Goal: Information Seeking & Learning: Learn about a topic

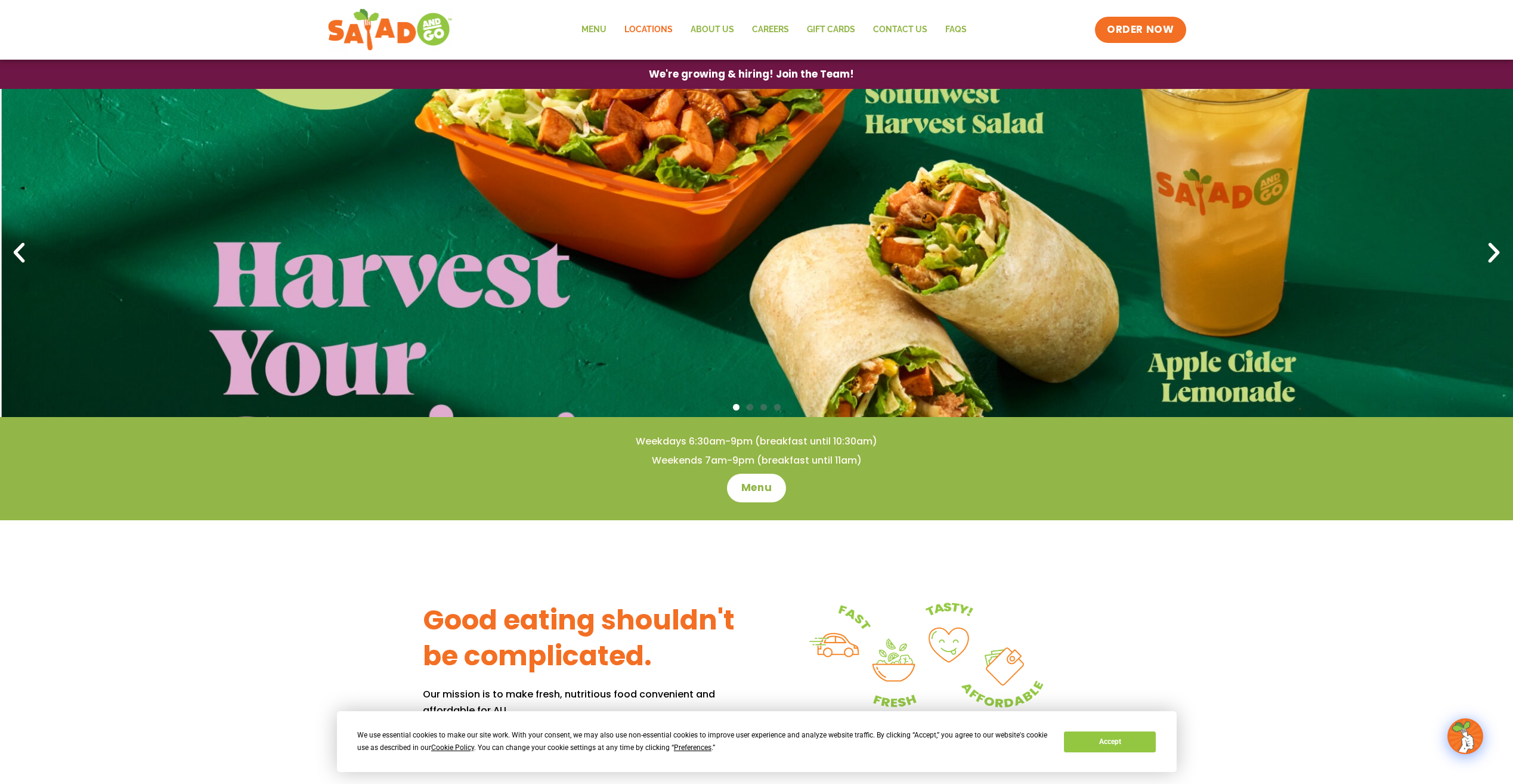
click at [649, 26] on link "Locations" at bounding box center [648, 30] width 66 height 28
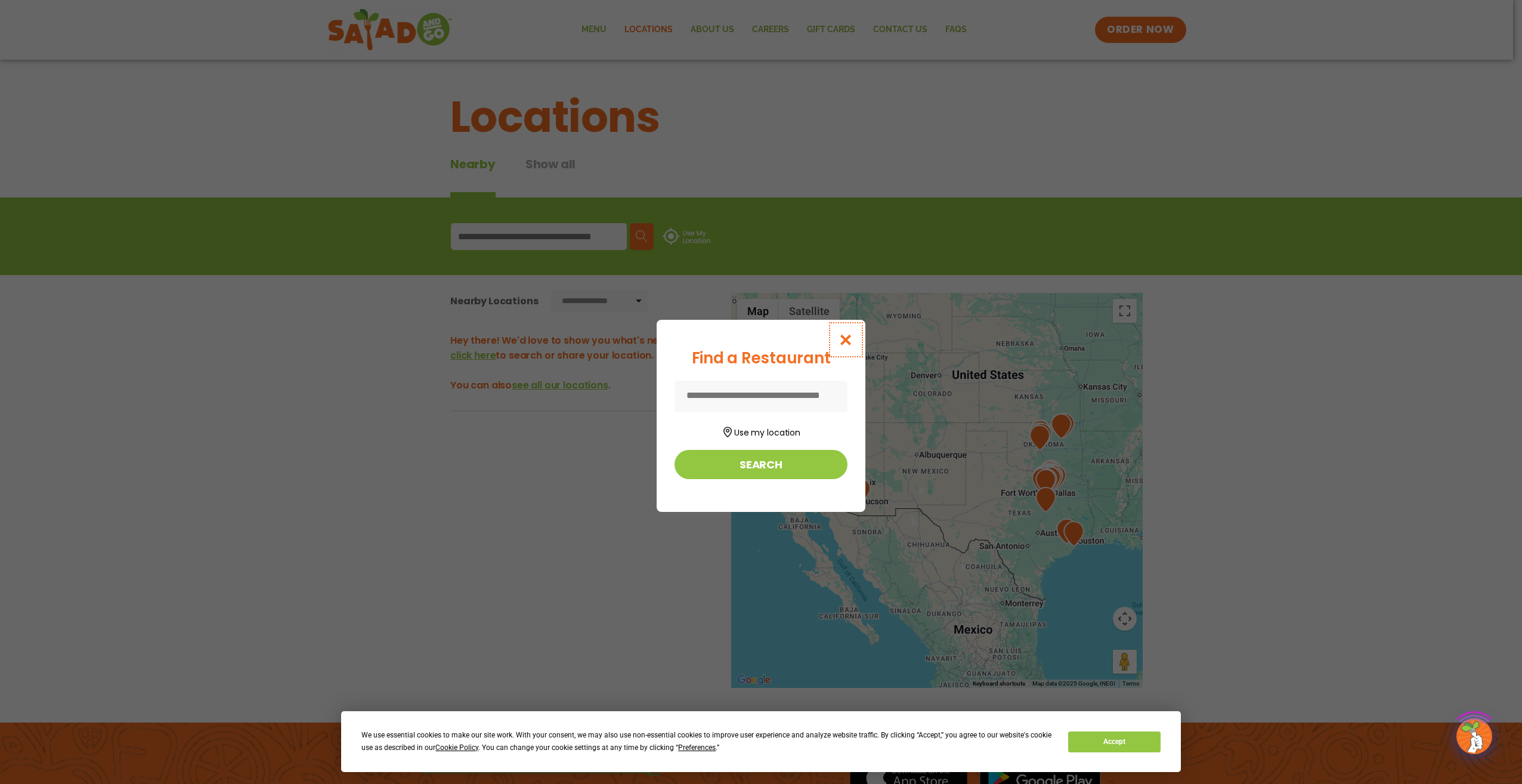
click at [837, 337] on button "Close modal" at bounding box center [845, 340] width 39 height 39
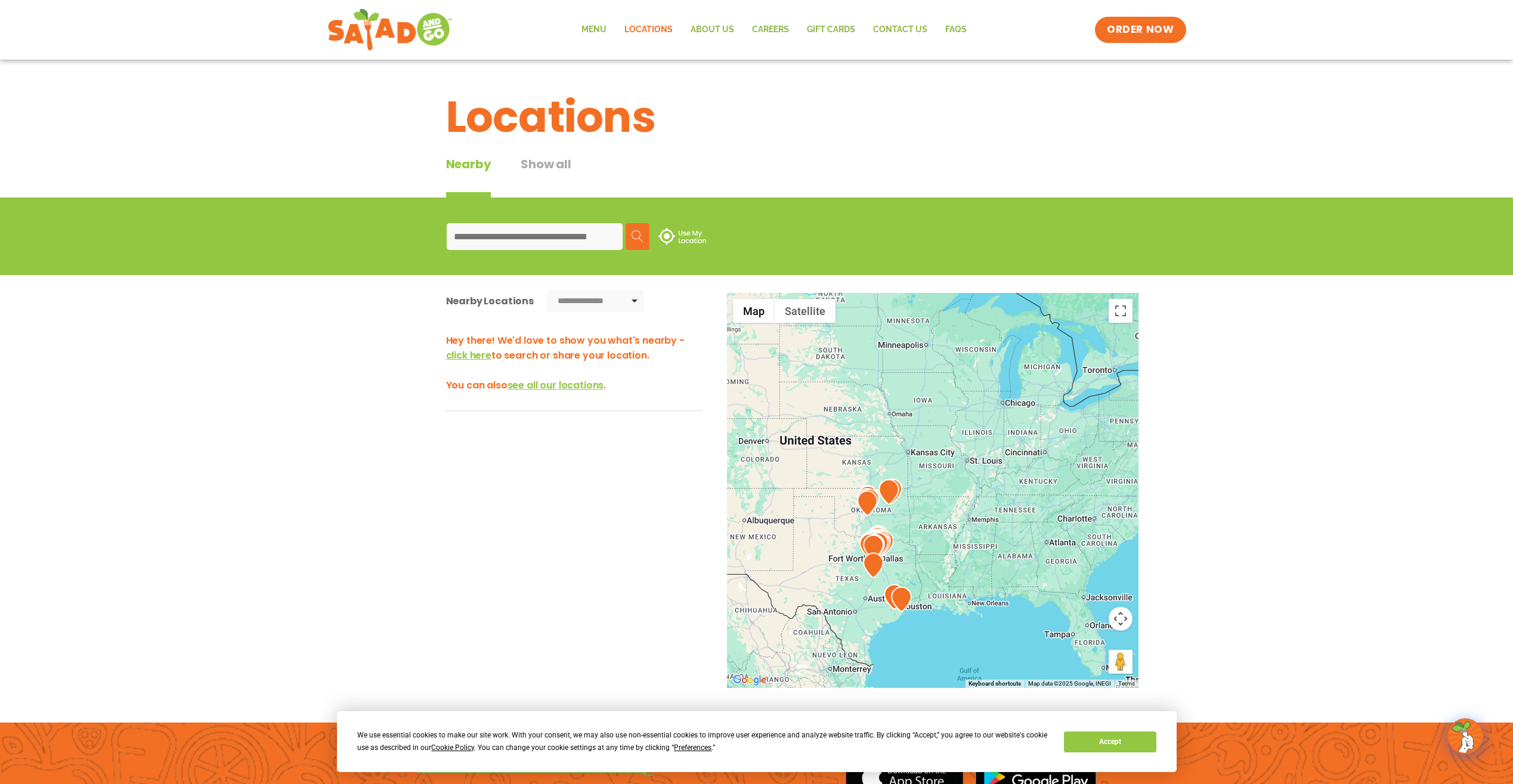
drag, startPoint x: 992, startPoint y: 374, endPoint x: 837, endPoint y: 436, distance: 166.9
click at [833, 438] on div at bounding box center [932, 491] width 412 height 395
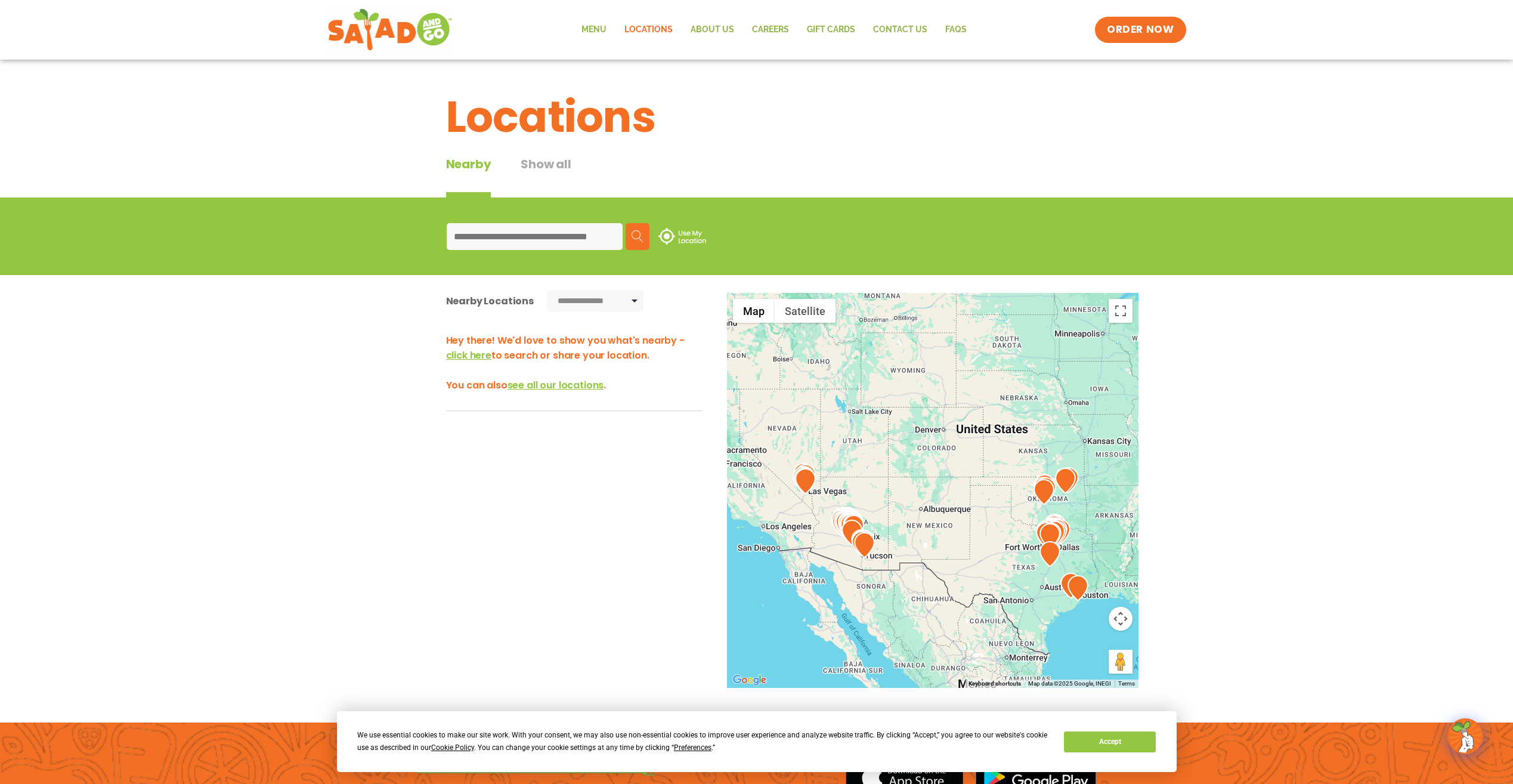
drag, startPoint x: 906, startPoint y: 430, endPoint x: 1043, endPoint y: 430, distance: 137.0
click at [1043, 430] on div at bounding box center [932, 491] width 412 height 395
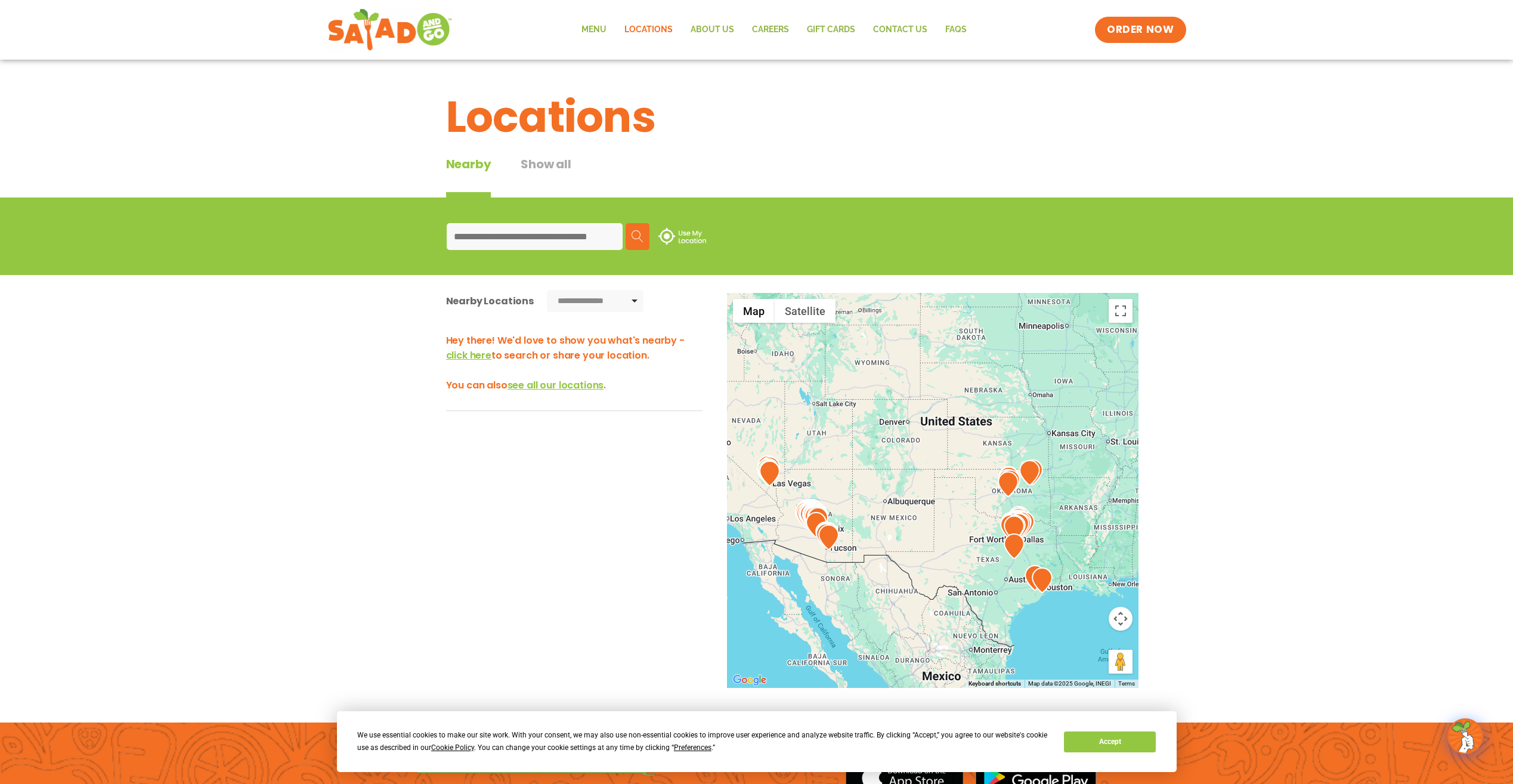
drag, startPoint x: 929, startPoint y: 523, endPoint x: 831, endPoint y: 509, distance: 99.0
click at [831, 510] on div at bounding box center [932, 491] width 412 height 395
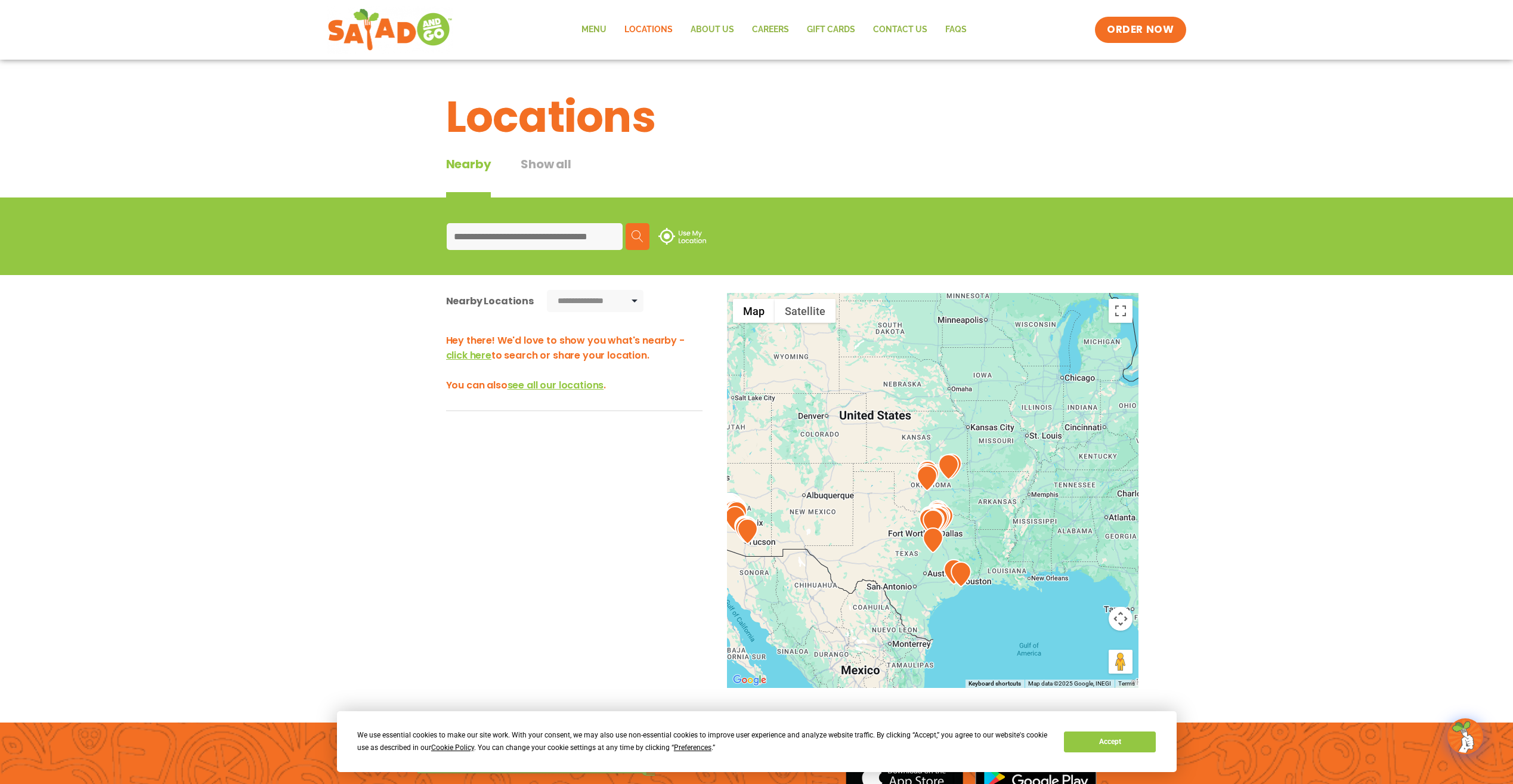
click at [546, 163] on button "Show all" at bounding box center [545, 176] width 50 height 42
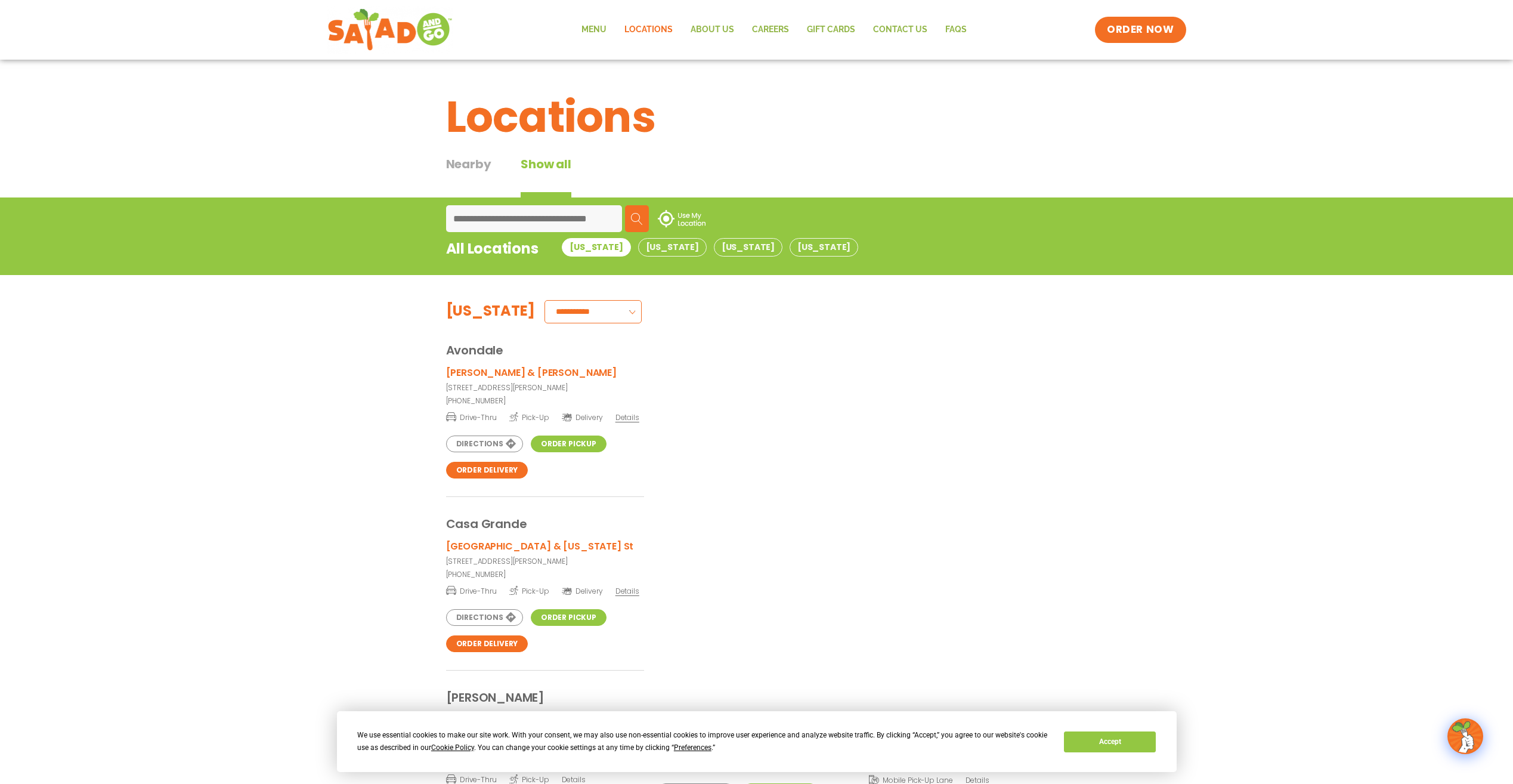
click at [477, 163] on div "Nearby" at bounding box center [469, 176] width 45 height 42
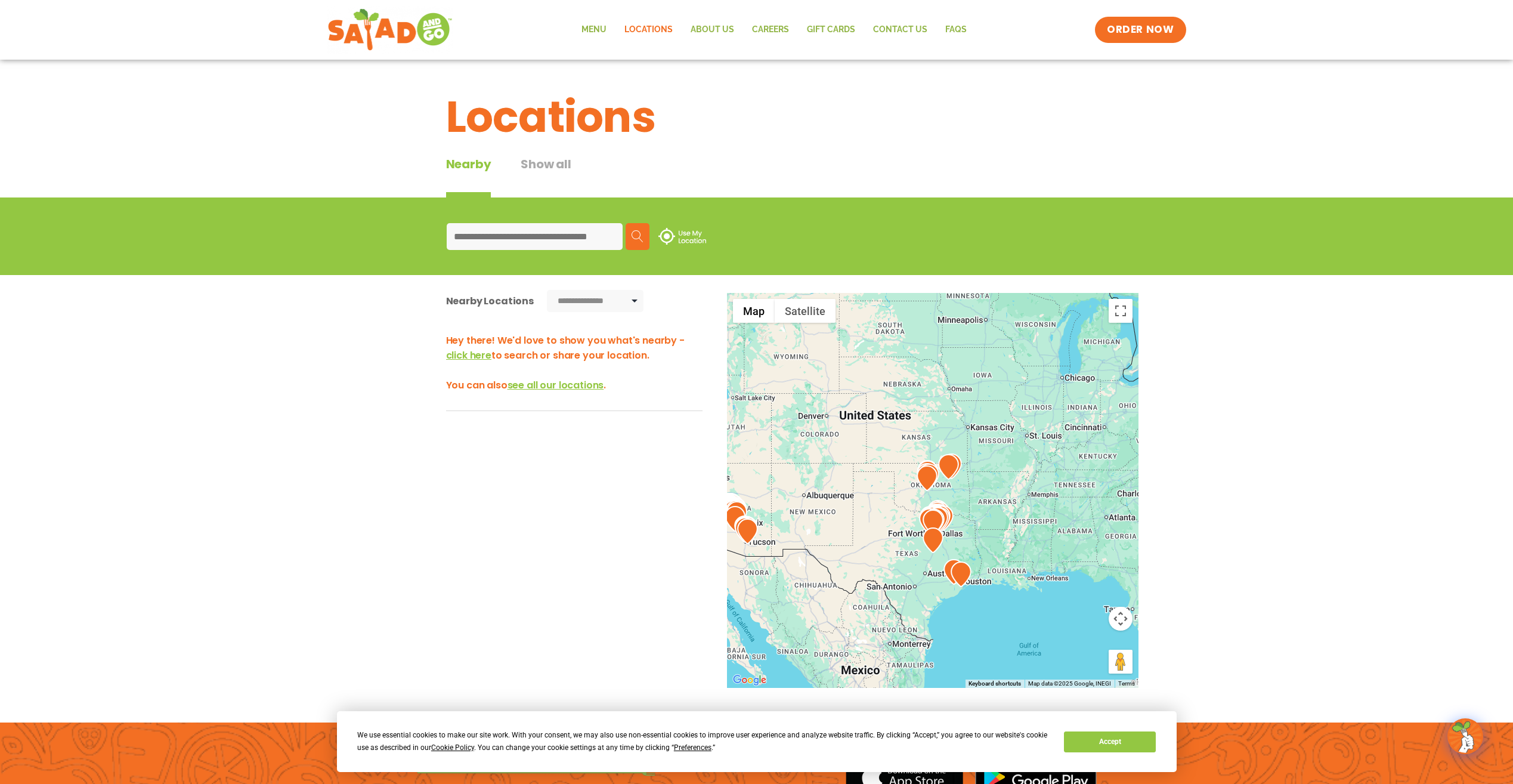
click at [1045, 444] on div at bounding box center [932, 491] width 412 height 395
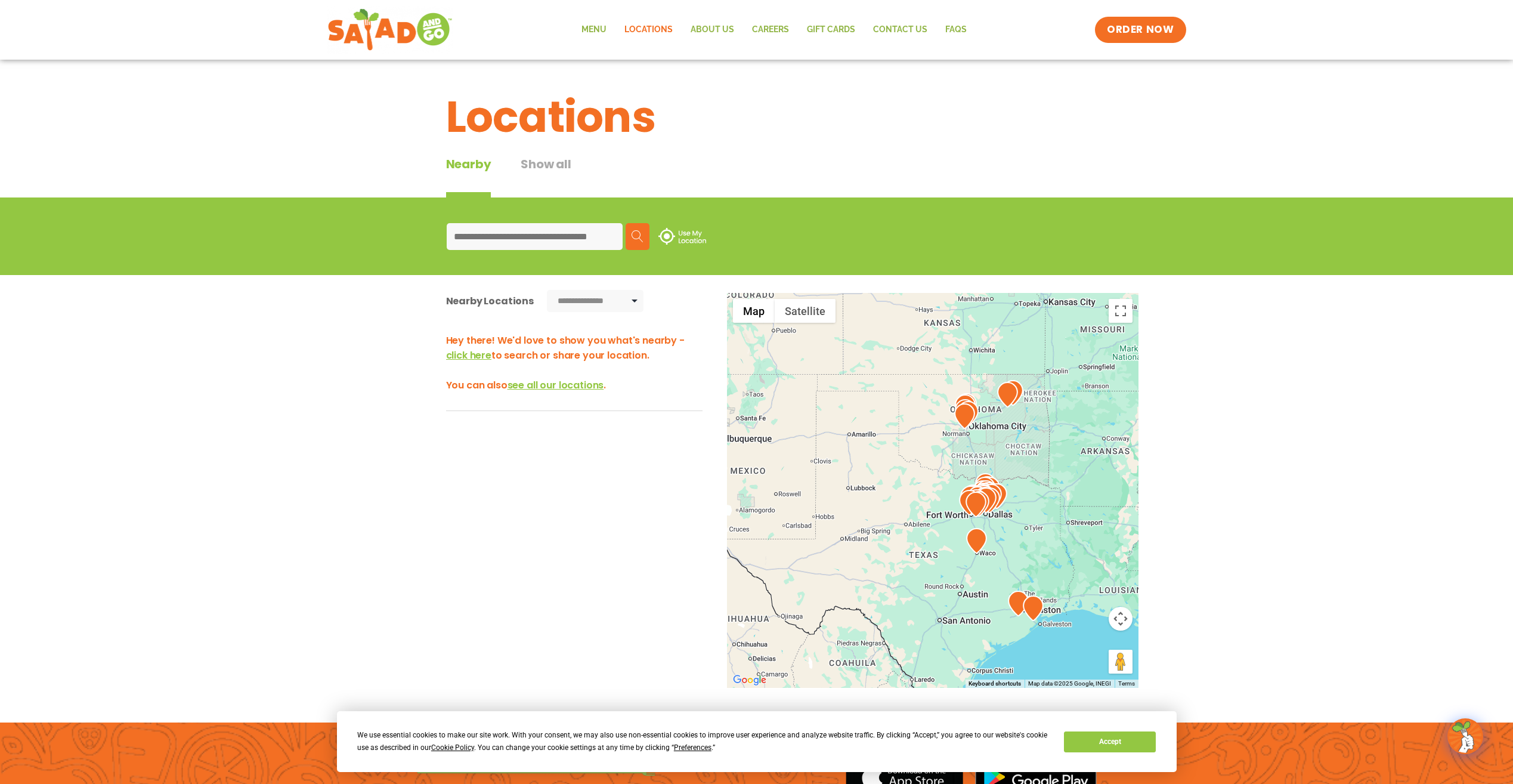
drag, startPoint x: 979, startPoint y: 529, endPoint x: 1070, endPoint y: 467, distance: 110.1
click at [1070, 467] on div at bounding box center [932, 491] width 412 height 395
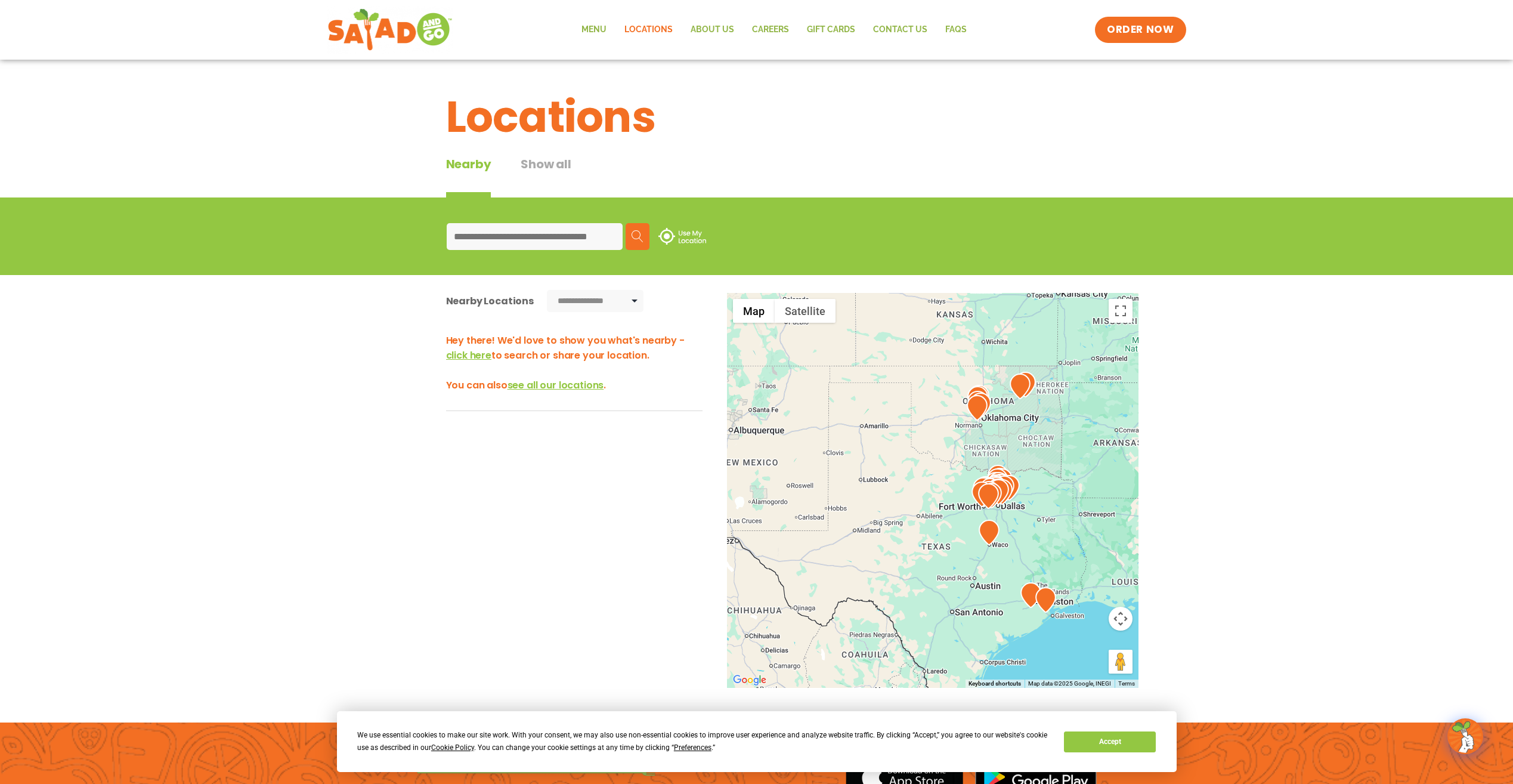
click at [1039, 510] on div at bounding box center [932, 491] width 412 height 395
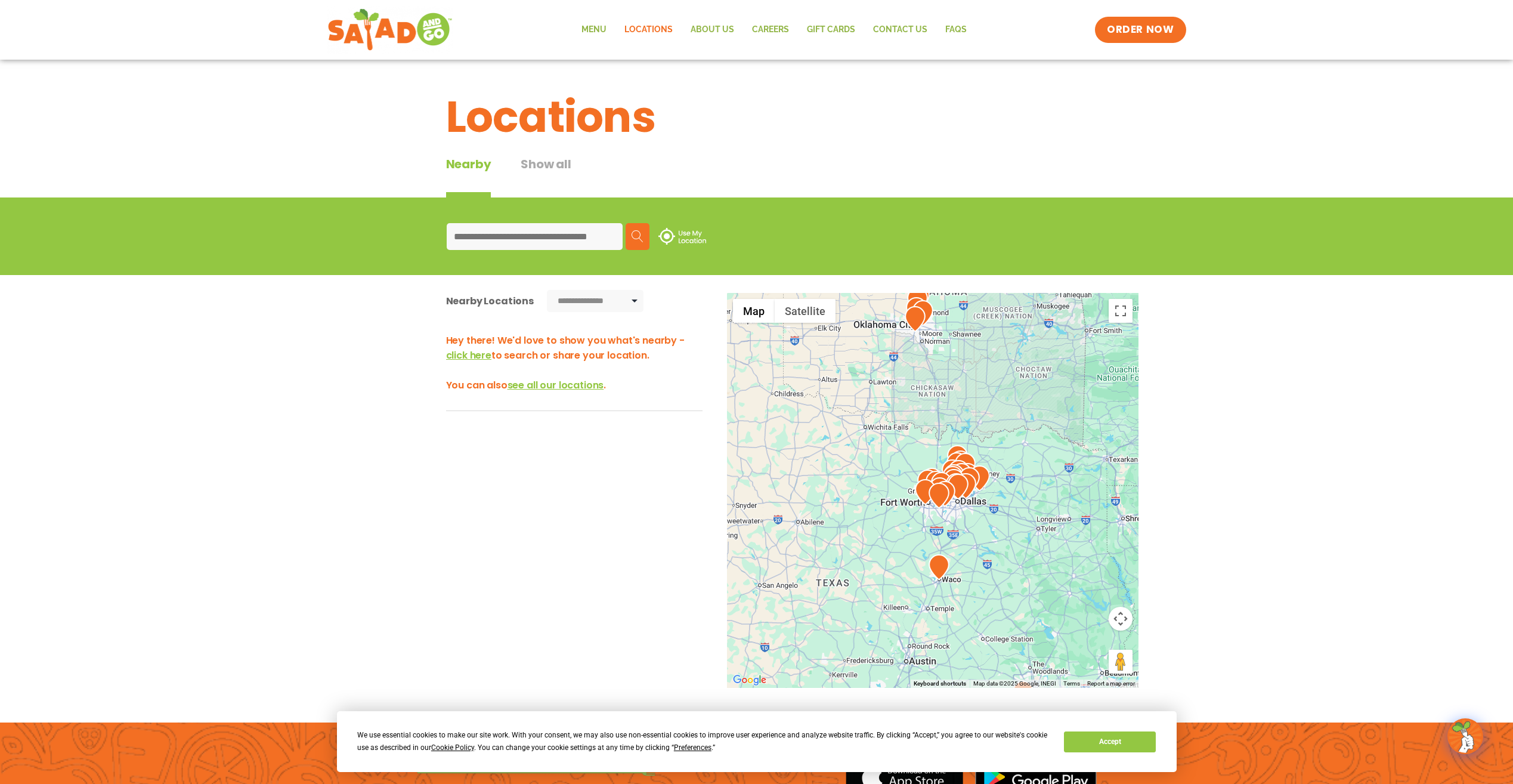
click at [1001, 500] on div at bounding box center [932, 491] width 412 height 395
click at [1001, 499] on div at bounding box center [932, 491] width 412 height 395
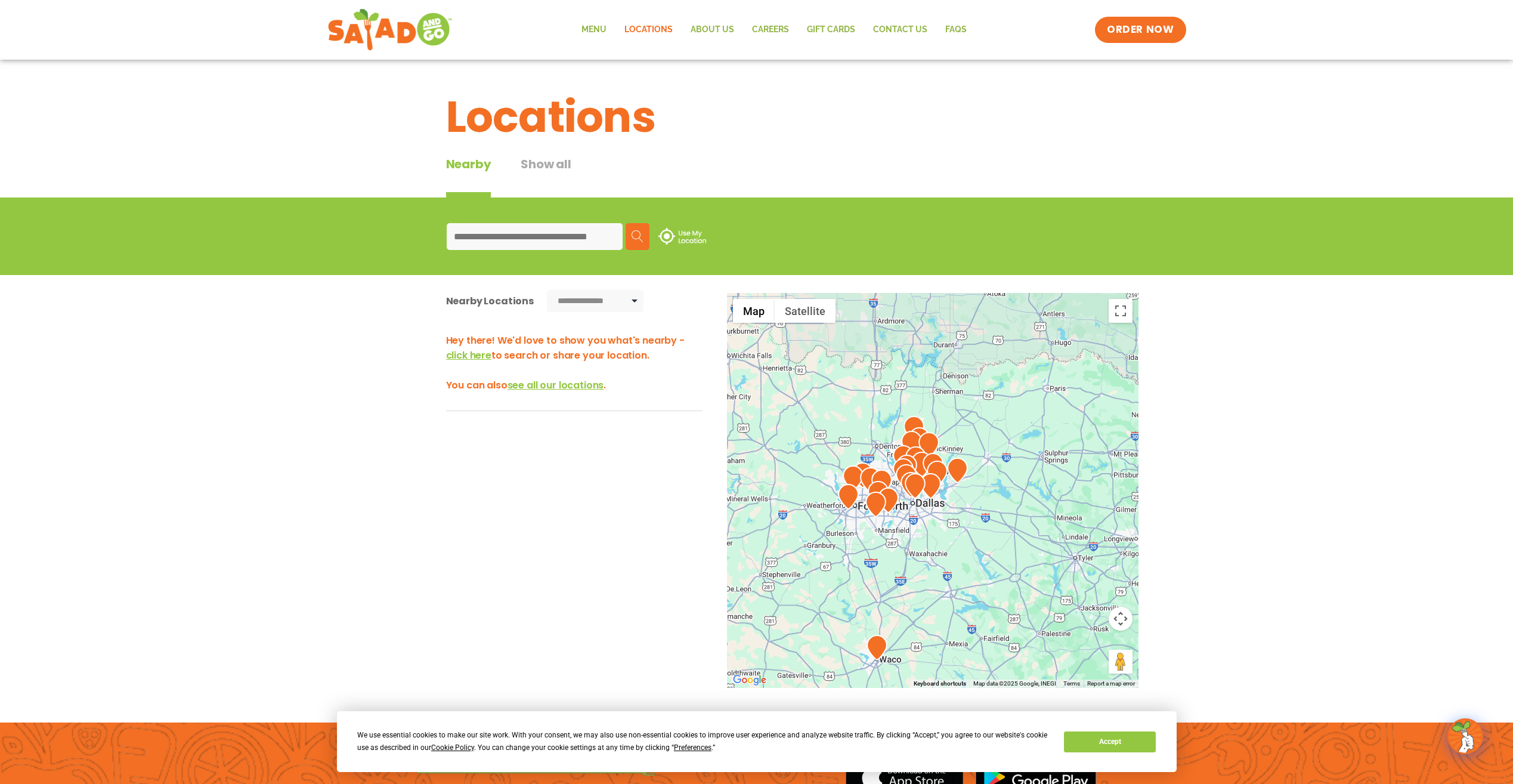
click at [964, 510] on div at bounding box center [932, 491] width 412 height 395
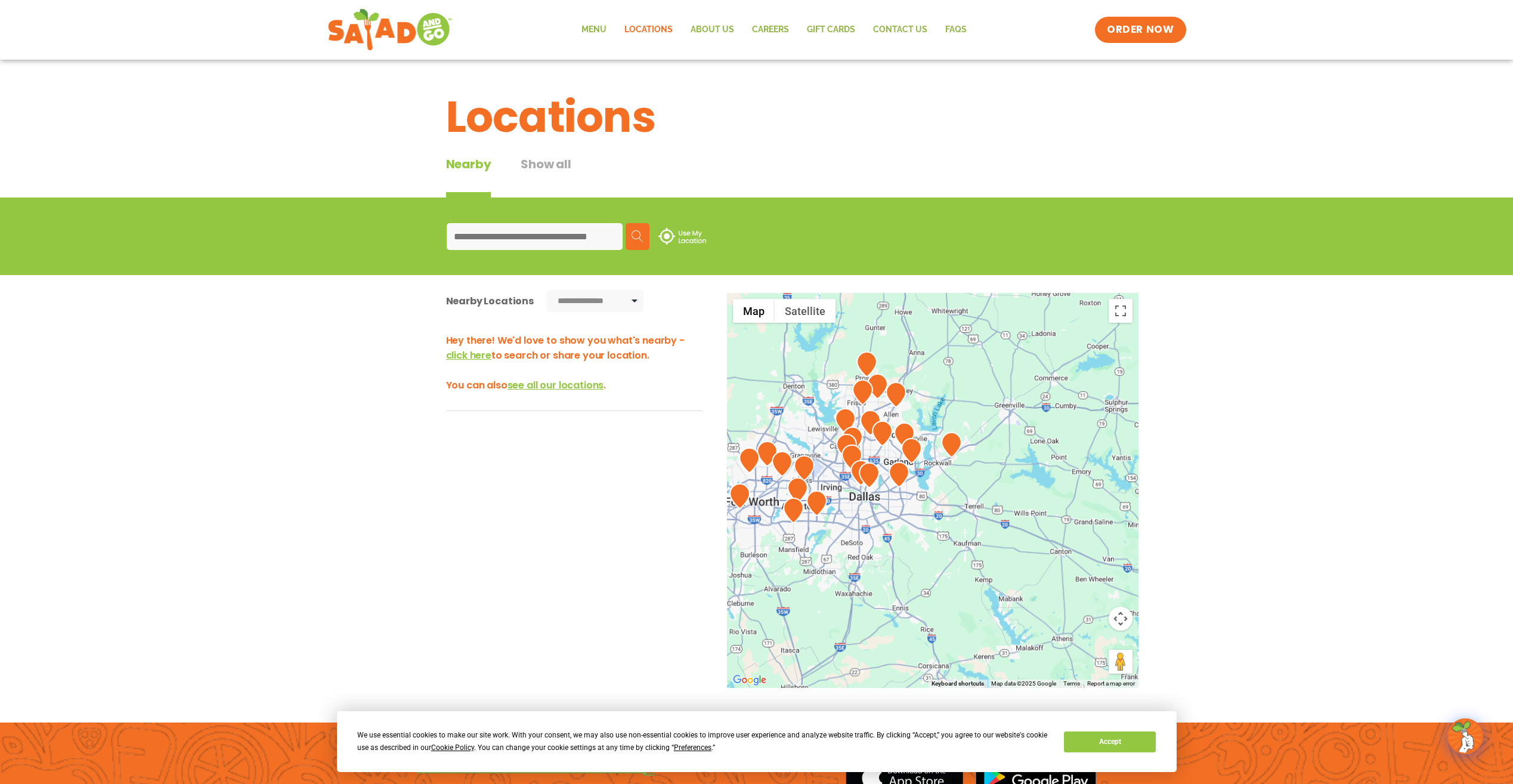
click at [929, 505] on div at bounding box center [932, 491] width 412 height 395
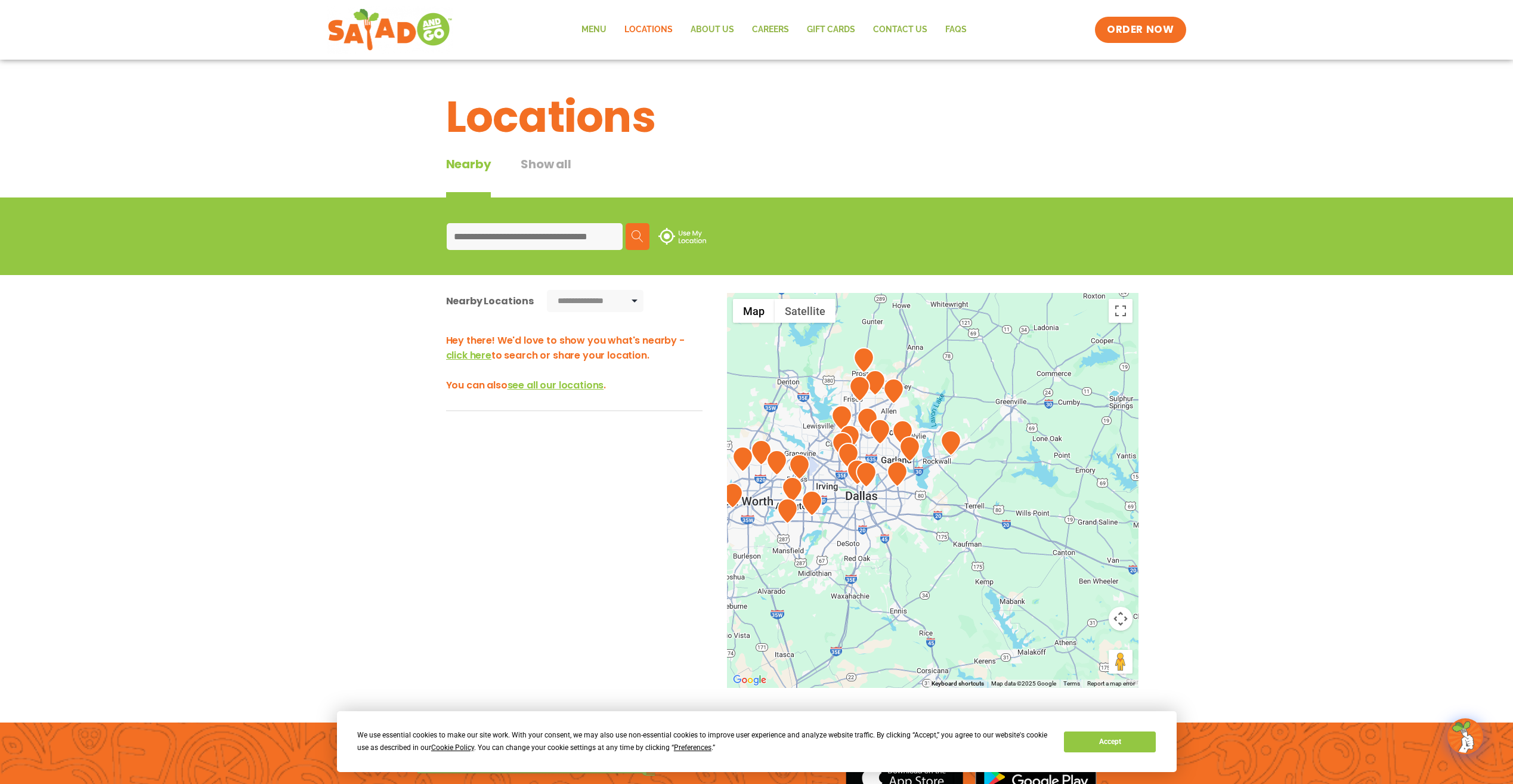
click at [929, 505] on div at bounding box center [932, 491] width 412 height 395
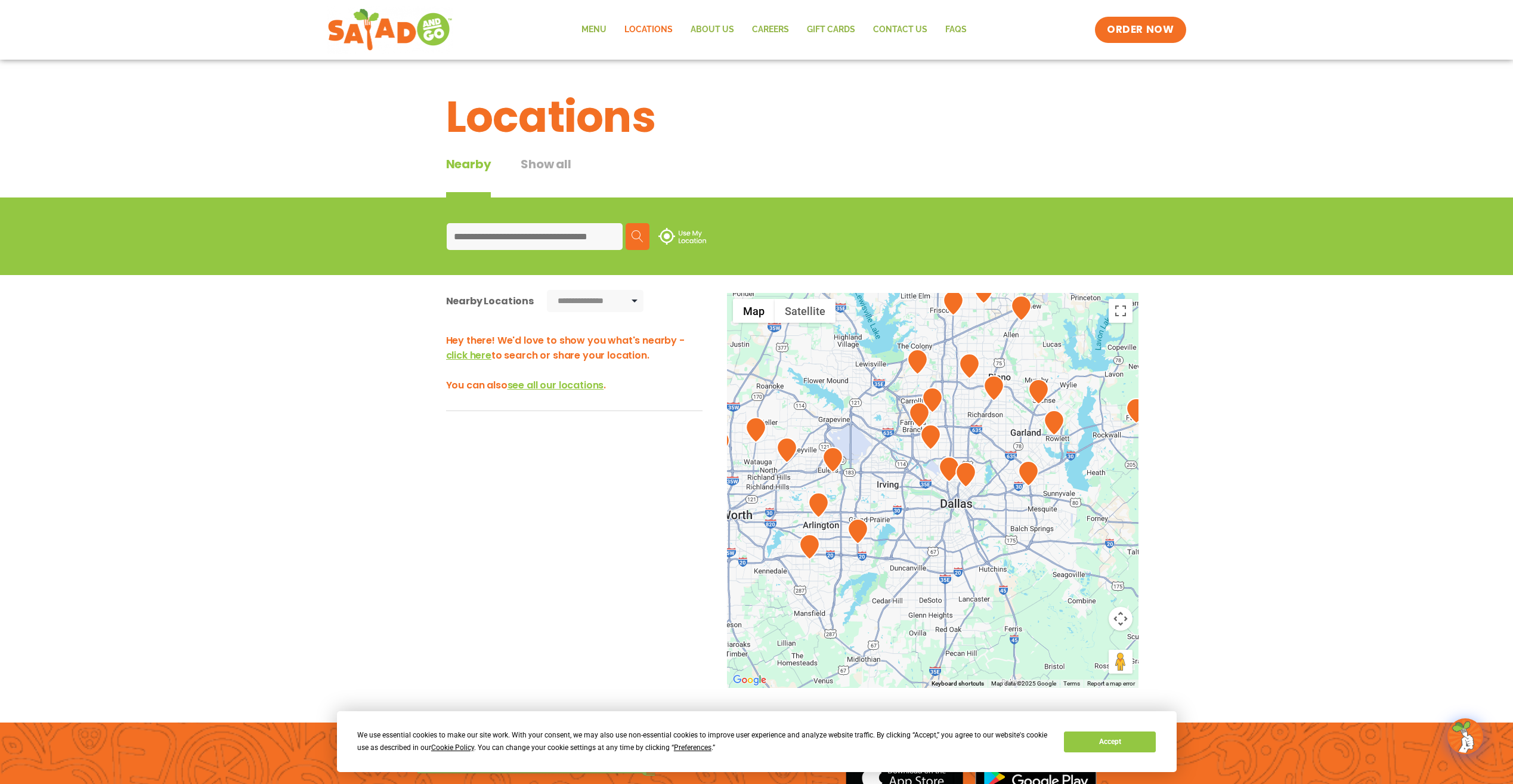
drag, startPoint x: 890, startPoint y: 507, endPoint x: 1058, endPoint y: 524, distance: 168.9
click at [1058, 524] on div at bounding box center [932, 491] width 412 height 395
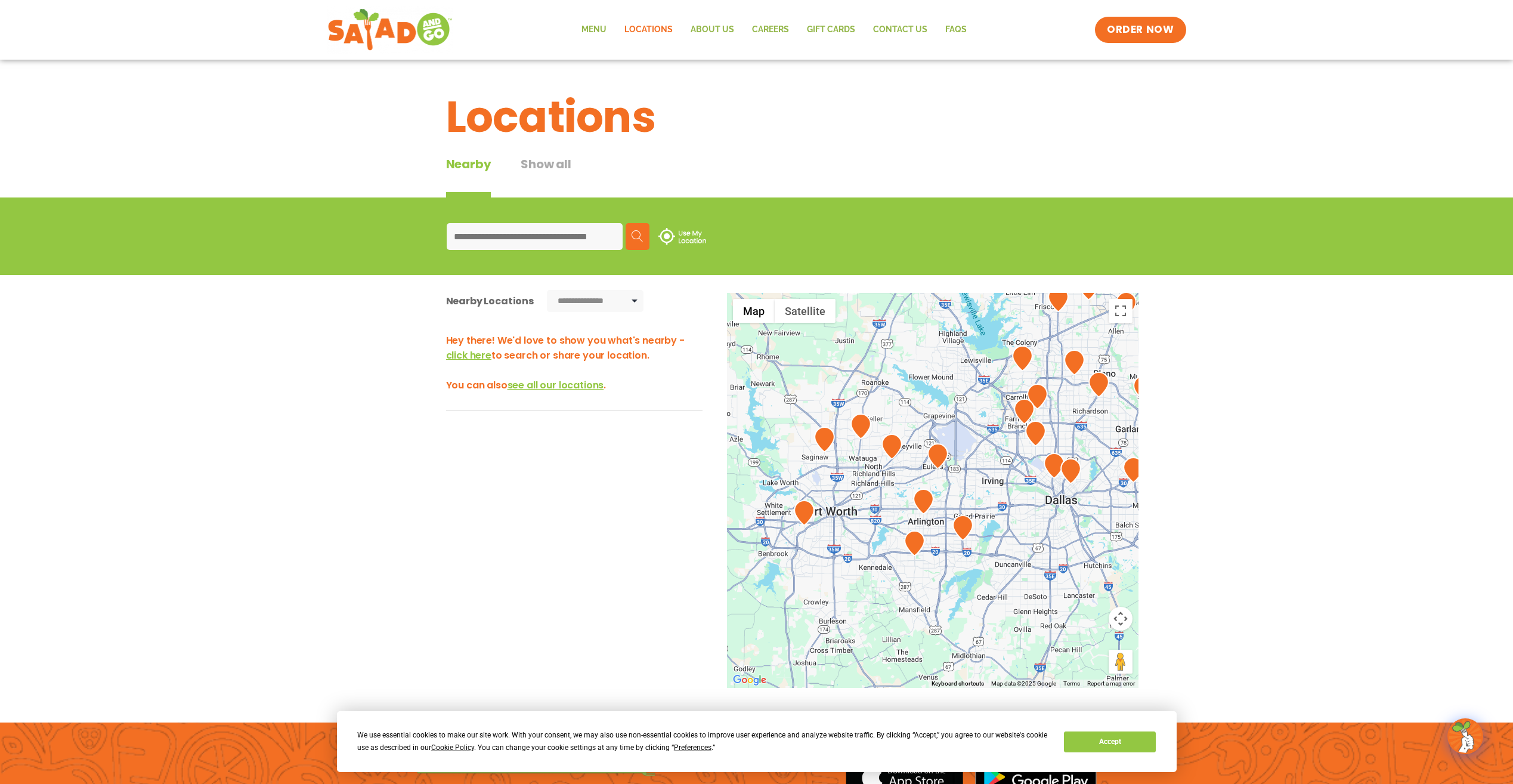
drag, startPoint x: 898, startPoint y: 529, endPoint x: 1005, endPoint y: 524, distance: 107.1
click at [1005, 524] on div at bounding box center [932, 491] width 412 height 395
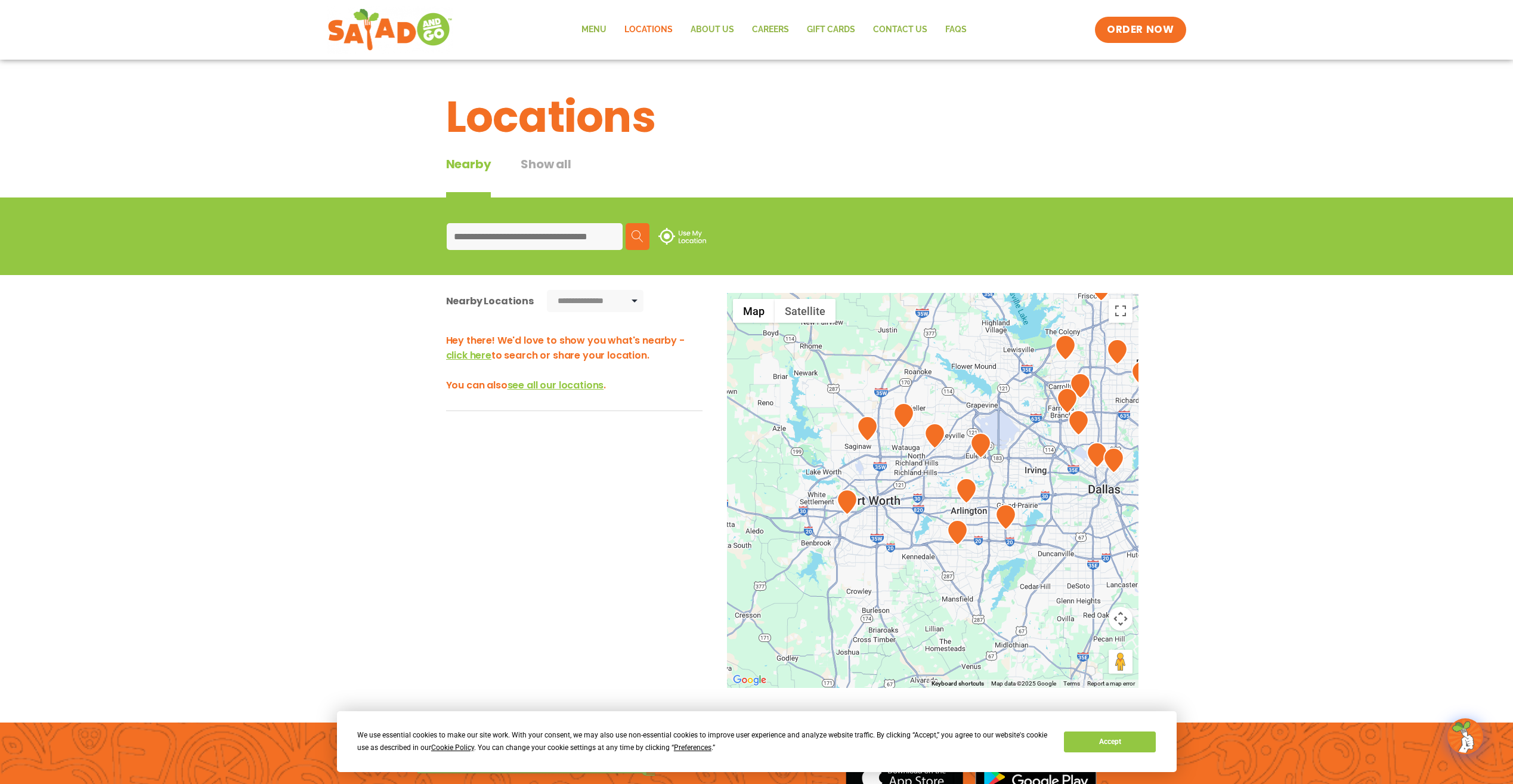
drag, startPoint x: 892, startPoint y: 521, endPoint x: 817, endPoint y: 399, distance: 143.2
click at [929, 510] on div at bounding box center [932, 491] width 412 height 395
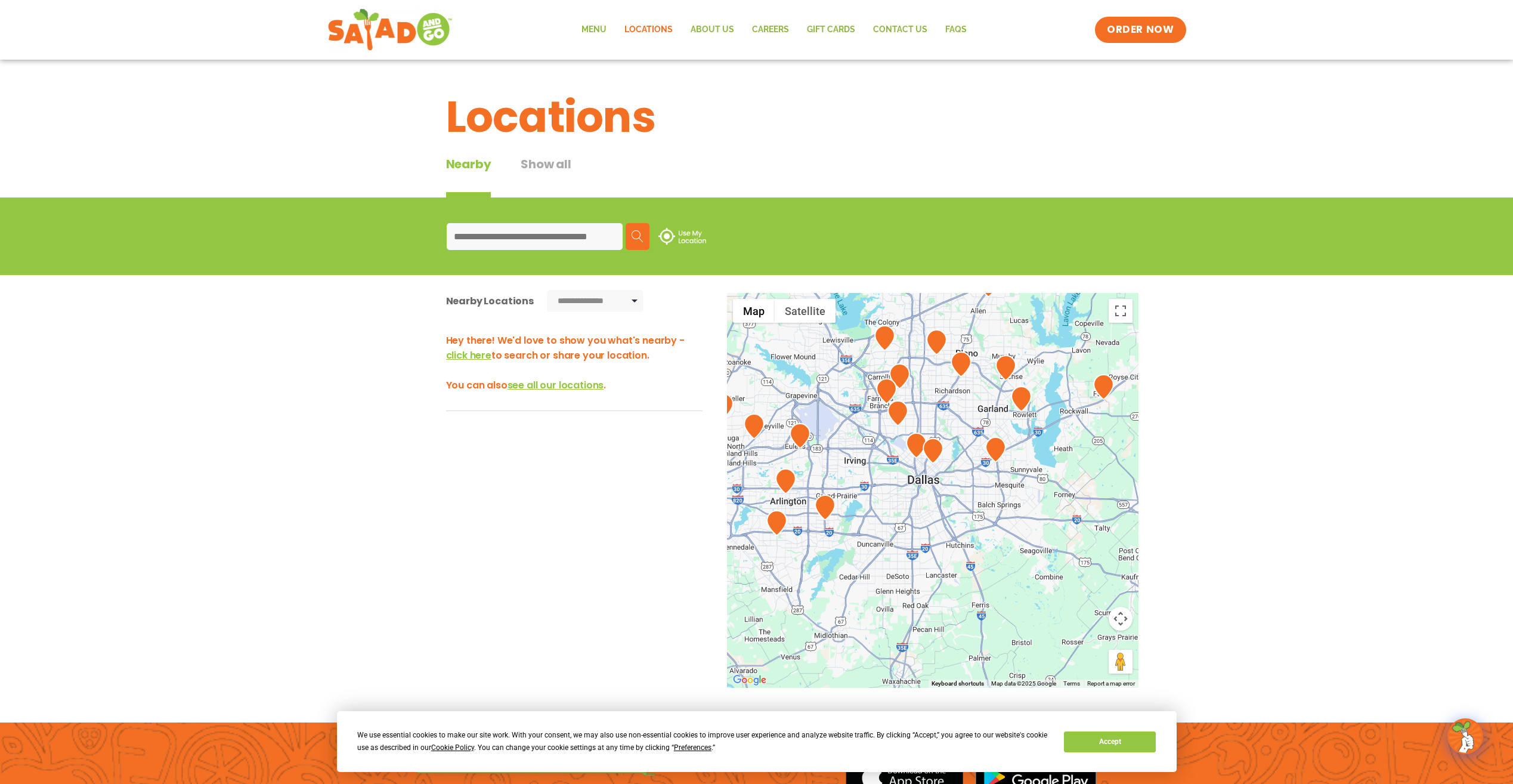
drag, startPoint x: 1066, startPoint y: 492, endPoint x: 869, endPoint y: 487, distance: 197.1
click at [869, 487] on div at bounding box center [932, 491] width 412 height 395
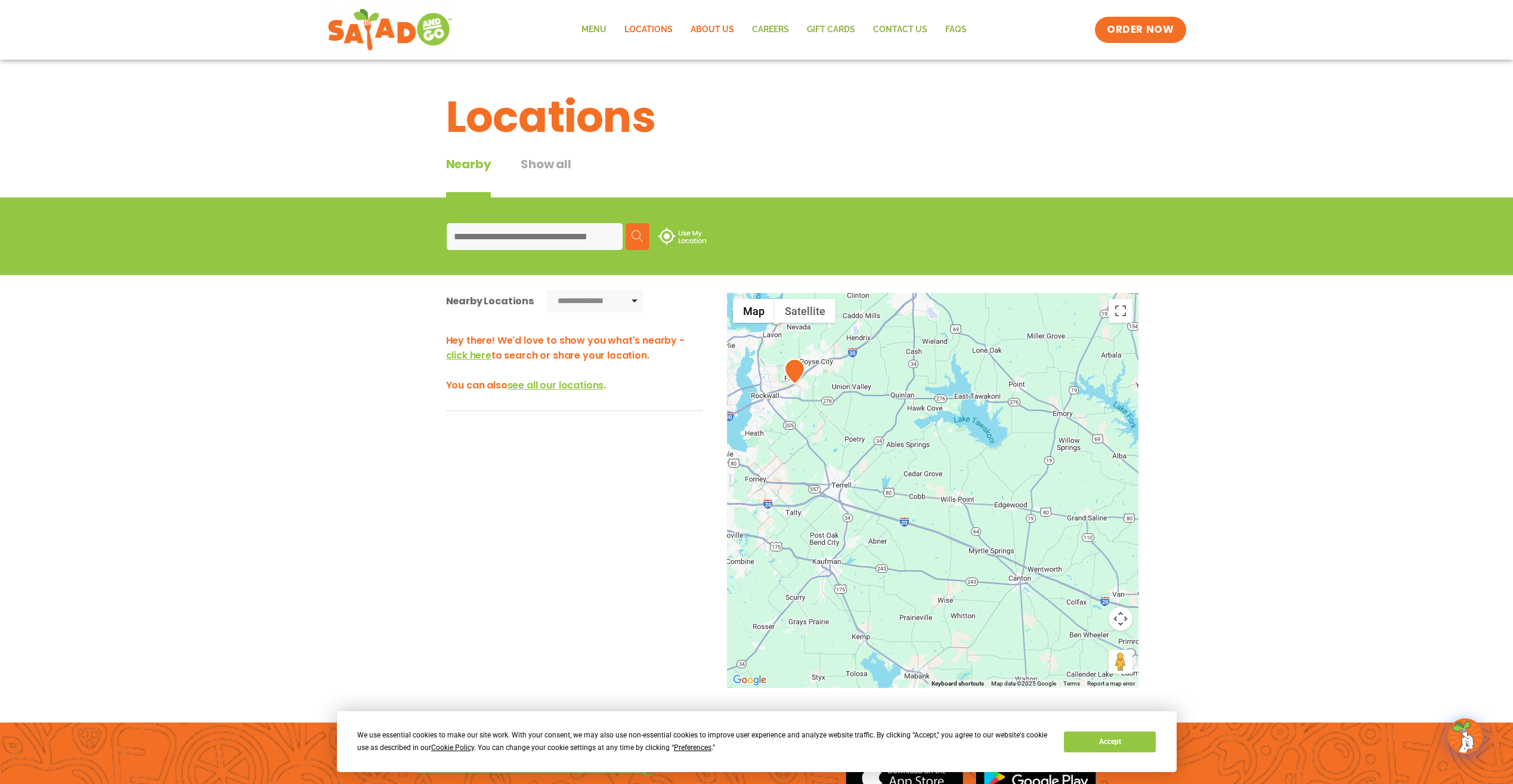
click at [714, 30] on link "About Us" at bounding box center [712, 30] width 61 height 28
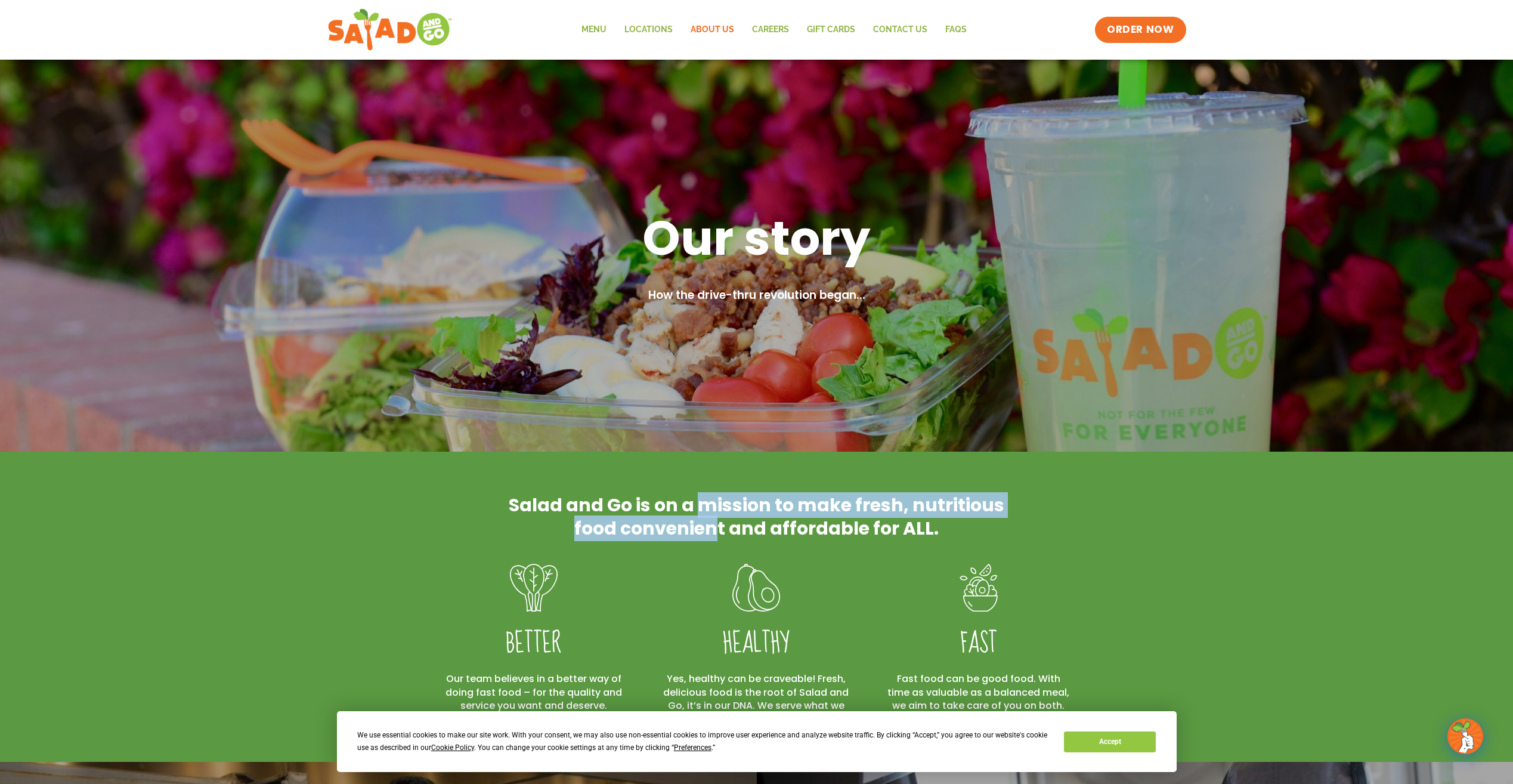
drag, startPoint x: 699, startPoint y: 505, endPoint x: 724, endPoint y: 541, distance: 43.8
click at [723, 541] on div "Salad and Go is on a mission to make fresh, nutritious food convenient and affo…" at bounding box center [756, 515] width 513 height 58
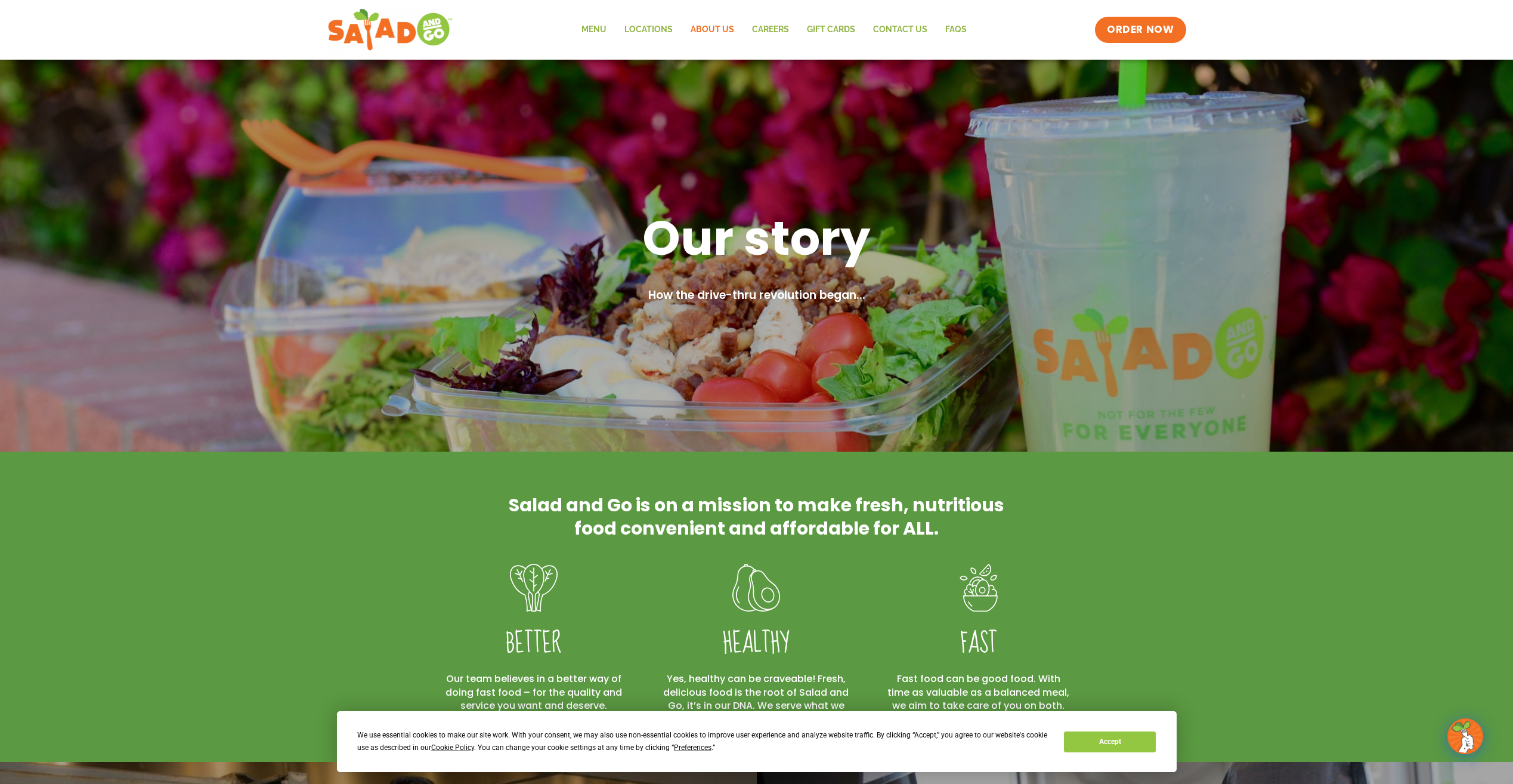
drag, startPoint x: 724, startPoint y: 541, endPoint x: 687, endPoint y: 554, distance: 39.2
click at [687, 558] on div "Better Our team believes in a better way of doing fast food – for the quality a…" at bounding box center [756, 654] width 668 height 216
click at [713, 528] on h2 "Salad and Go is on a mission to make fresh, nutritious food convenient and affo…" at bounding box center [756, 515] width 501 height 46
